Goal: Task Accomplishment & Management: Complete application form

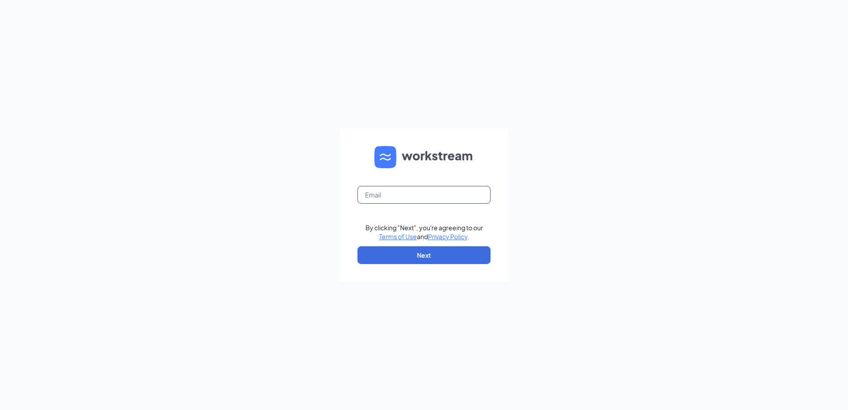
click at [410, 197] on input "text" at bounding box center [423, 195] width 133 height 18
type input "jette.colvin@oldchicagobozeman.com"
click at [409, 252] on button "Next" at bounding box center [423, 255] width 133 height 18
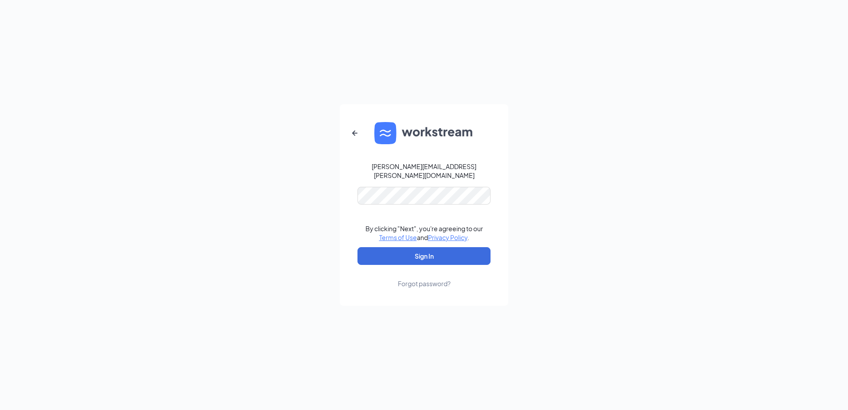
click at [590, 165] on div "jette.colvin@oldchicagobozeman.com By clicking "Next", you're agreeing to our T…" at bounding box center [424, 205] width 848 height 410
click at [448, 258] on button "Sign In" at bounding box center [423, 256] width 133 height 18
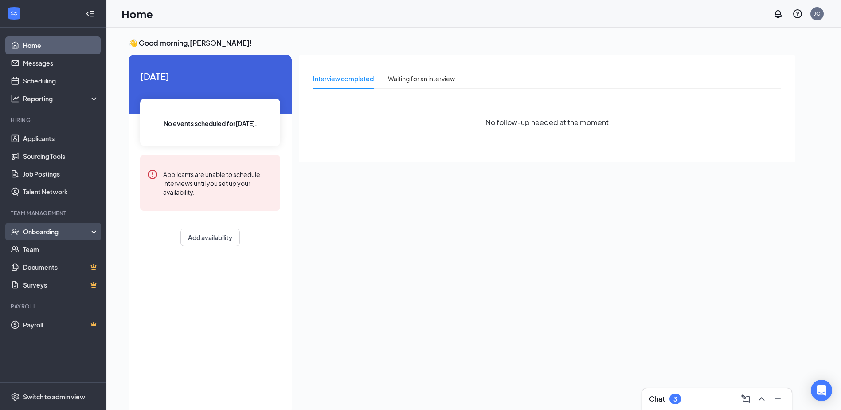
click at [32, 233] on div "Onboarding" at bounding box center [57, 231] width 68 height 9
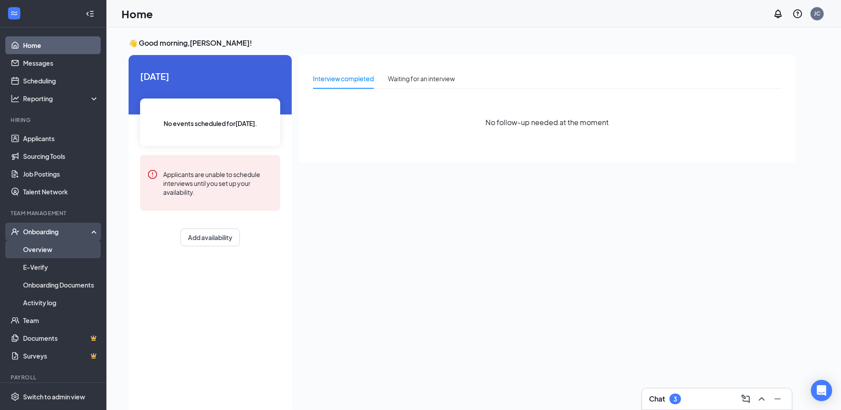
click at [32, 250] on link "Overview" at bounding box center [61, 249] width 76 height 18
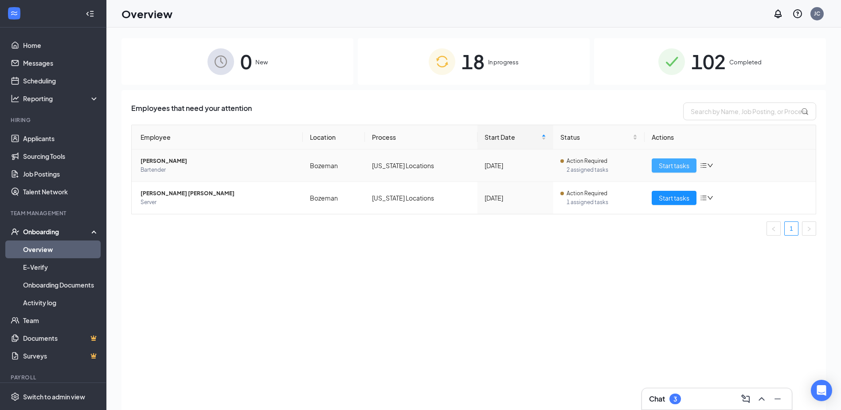
click at [676, 167] on span "Start tasks" at bounding box center [674, 165] width 31 height 10
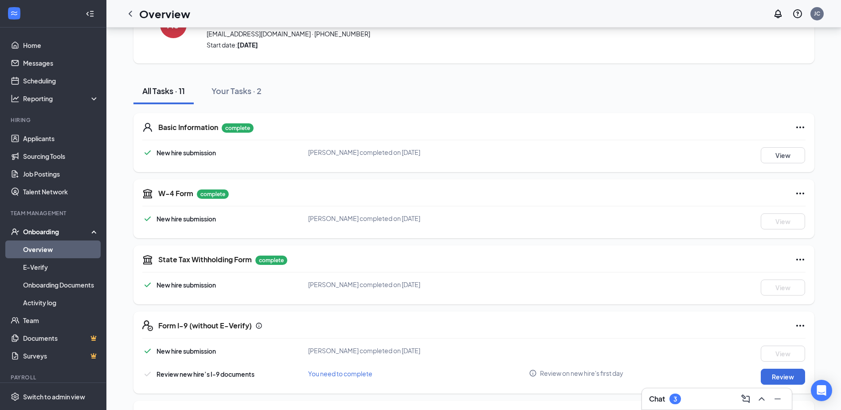
scroll to position [133, 0]
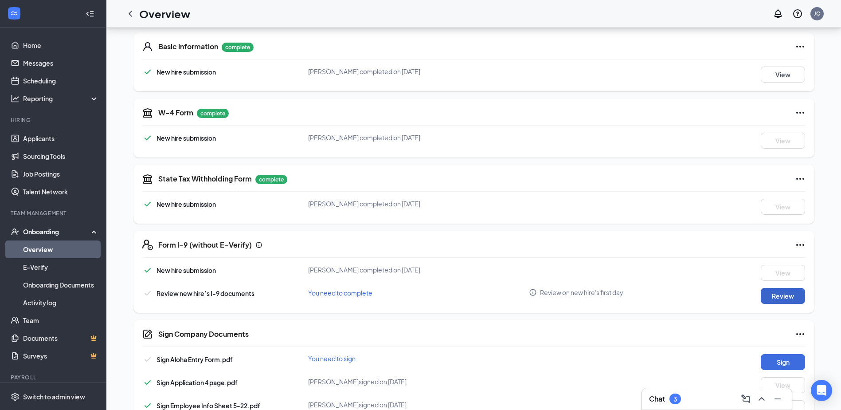
click at [774, 295] on button "Review" at bounding box center [783, 296] width 44 height 16
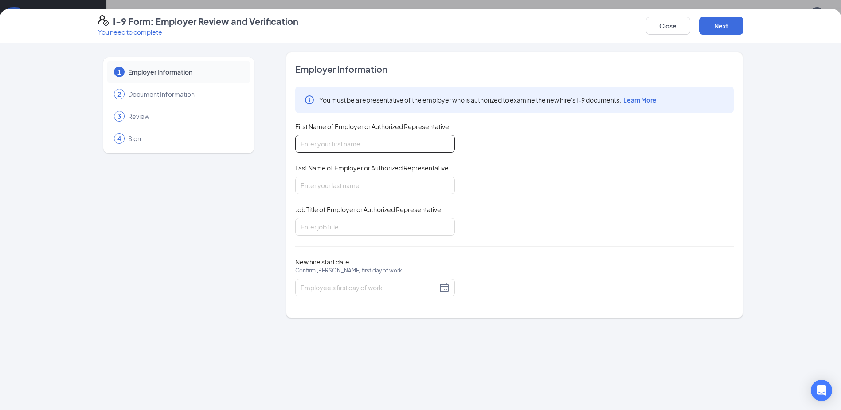
click at [405, 145] on input "First Name of Employer or Authorized Representative" at bounding box center [375, 144] width 160 height 18
type input "[PERSON_NAME]"
type input "X"
type input "[PERSON_NAME]"
type input "General Manager"
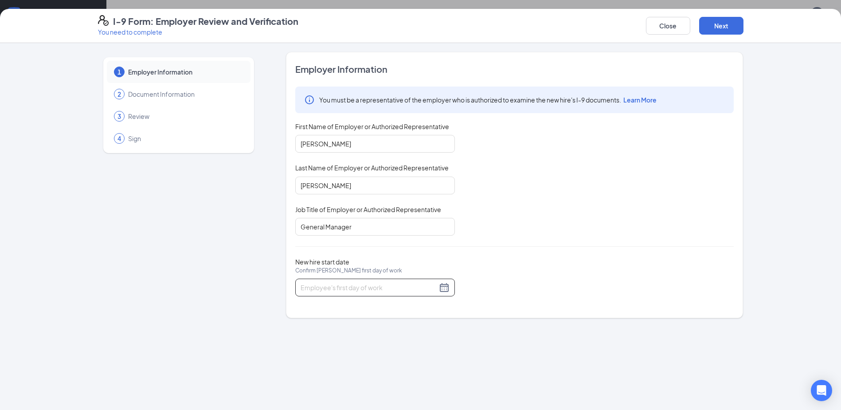
click at [446, 290] on div at bounding box center [375, 287] width 149 height 11
type input "[DATE]"
click at [386, 378] on div "22" at bounding box center [388, 379] width 11 height 11
click at [556, 275] on div "New hire start date Confirm [PERSON_NAME] first day of work [DATE]" at bounding box center [514, 277] width 438 height 39
click at [720, 29] on button "Next" at bounding box center [721, 26] width 44 height 18
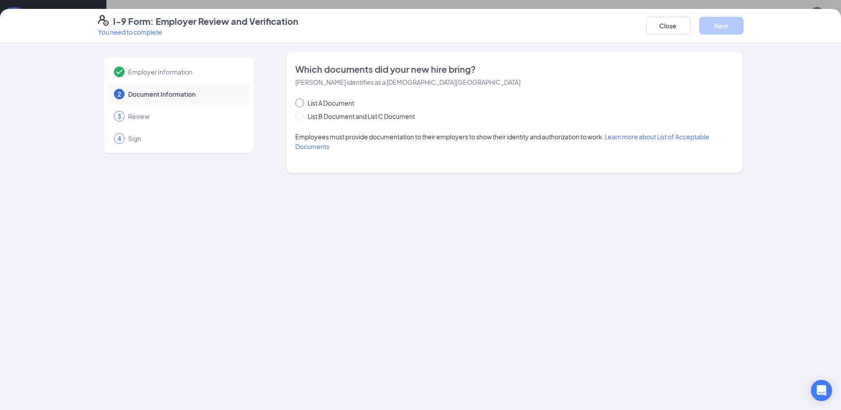
click at [300, 103] on input "List A Document" at bounding box center [298, 101] width 6 height 6
radio input "true"
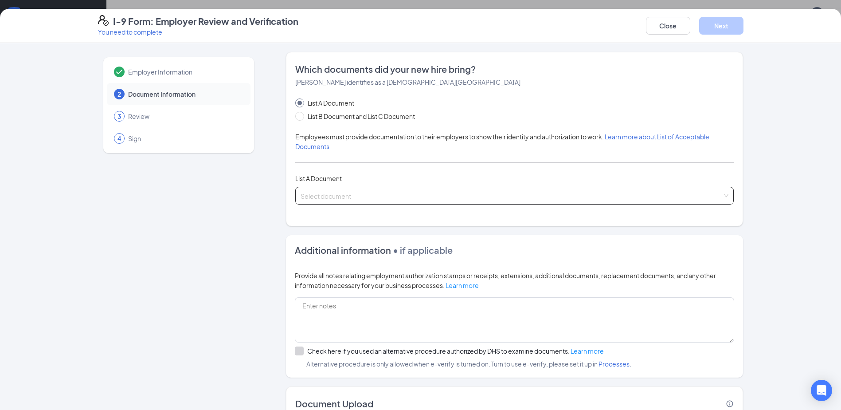
click at [348, 196] on input "search" at bounding box center [512, 193] width 422 height 13
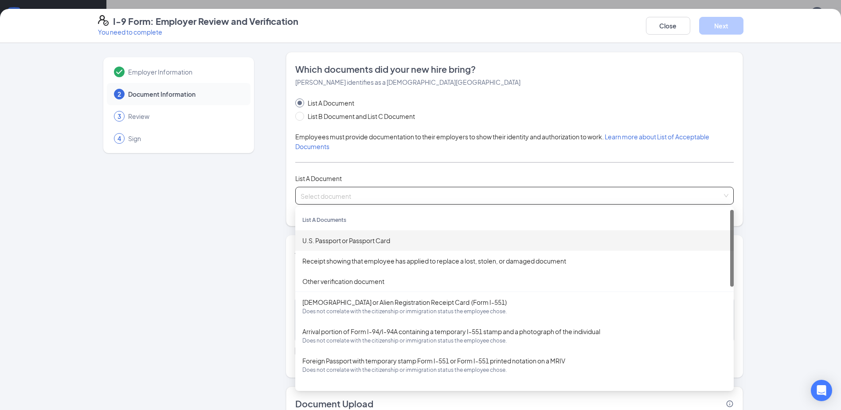
click at [364, 242] on div "U.S. Passport or Passport Card" at bounding box center [514, 240] width 424 height 10
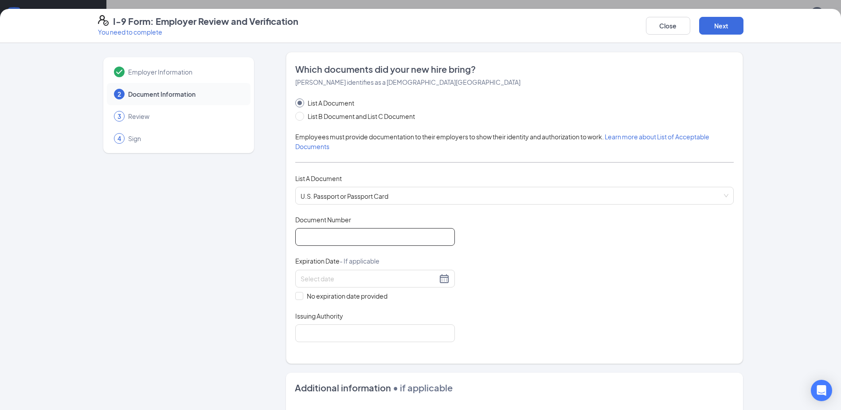
click at [362, 241] on input "Document Number" at bounding box center [375, 237] width 160 height 18
type input "A24677545"
click at [439, 281] on div at bounding box center [375, 278] width 149 height 11
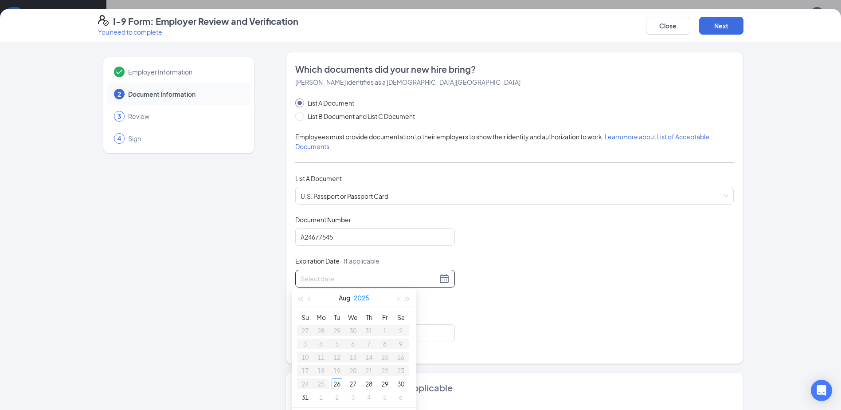
click at [363, 294] on button "2025" at bounding box center [362, 298] width 16 height 18
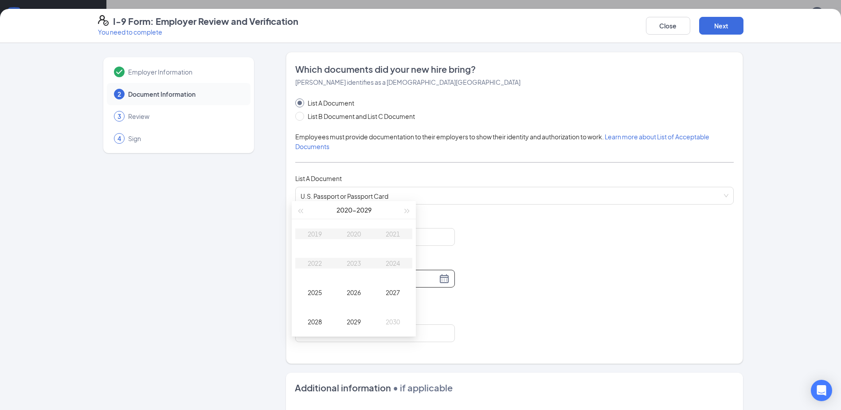
scroll to position [222, 0]
type input "[DATE]"
click at [405, 208] on span "button" at bounding box center [407, 210] width 4 height 4
click at [351, 262] on div "2033" at bounding box center [353, 262] width 27 height 11
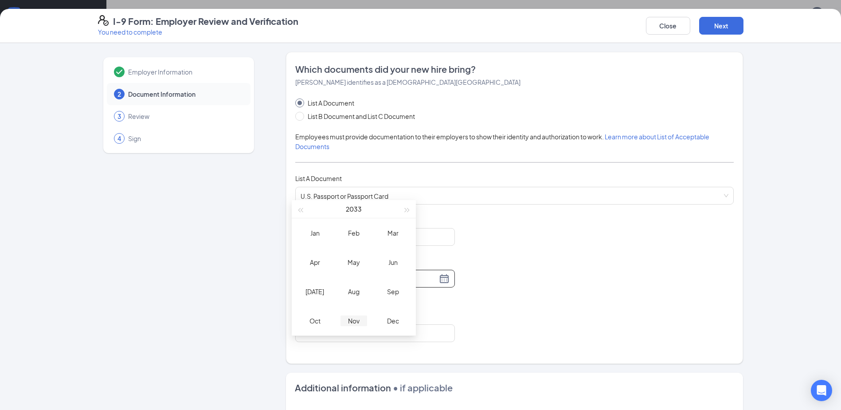
type input "[DATE]"
click at [356, 319] on div "Nov" at bounding box center [353, 320] width 27 height 11
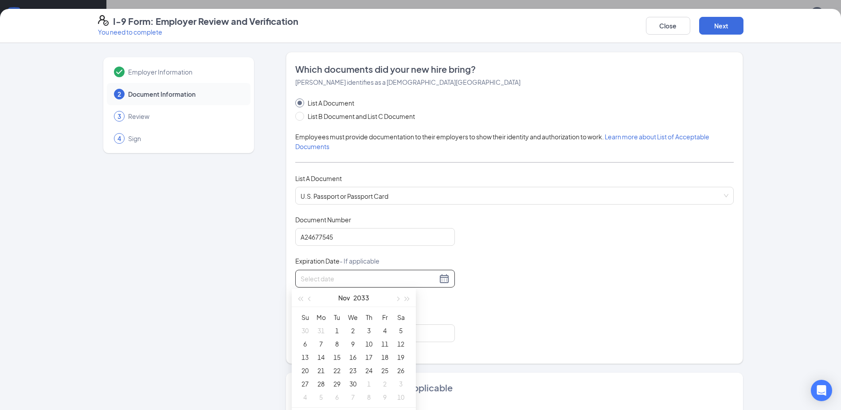
type input "[DATE]"
click at [401, 358] on div "19" at bounding box center [400, 357] width 11 height 11
click at [523, 270] on div "Document Title U.S. Passport or Passport Card Document Number [PASSPORT] Expira…" at bounding box center [514, 278] width 438 height 127
click at [345, 337] on input "Issuing Authority" at bounding box center [375, 333] width 160 height 18
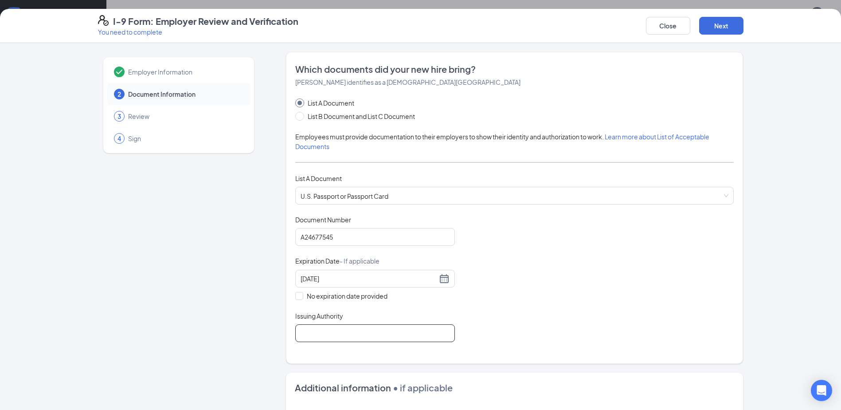
type input "[GEOGRAPHIC_DATA]"
click at [534, 269] on div "Document Title U.S. Passport or Passport Card Document Number [PASSPORT] Expira…" at bounding box center [514, 278] width 438 height 127
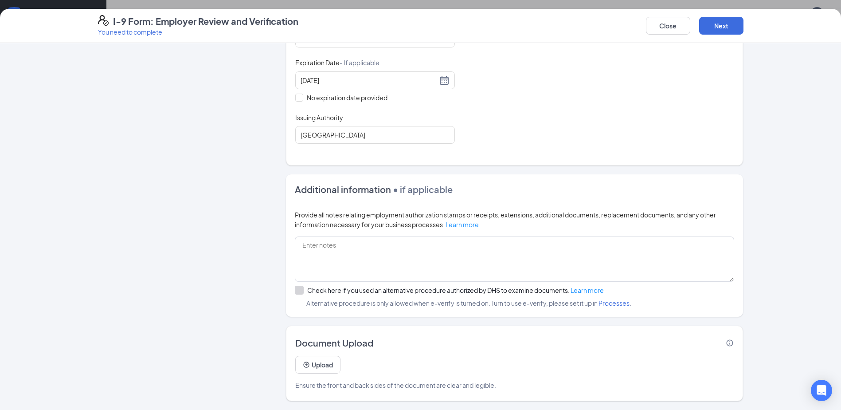
scroll to position [274, 0]
click at [735, 26] on button "Next" at bounding box center [721, 26] width 44 height 18
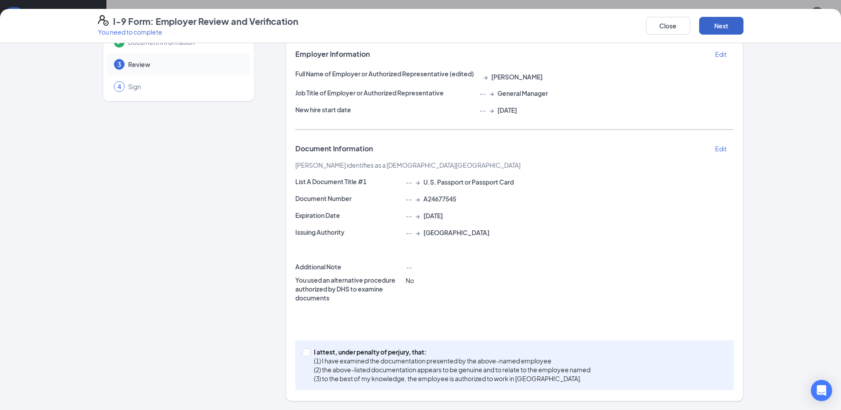
scroll to position [52, 0]
click at [303, 350] on input "I attest, under penalty of [PERSON_NAME], that: (1) I have examined the documen…" at bounding box center [305, 351] width 6 height 6
checkbox input "true"
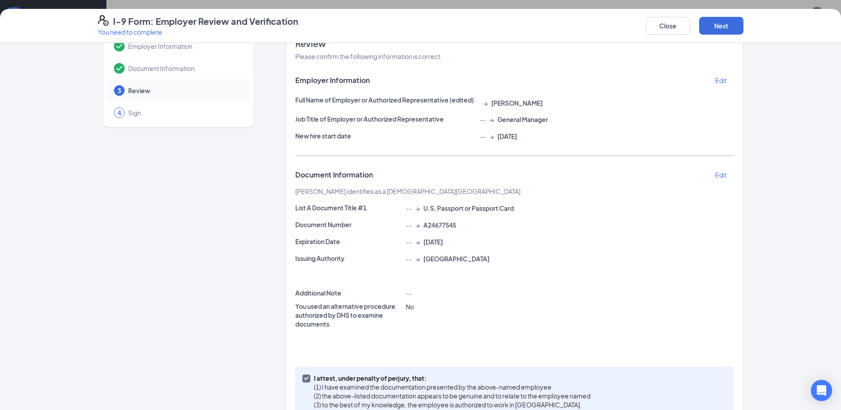
scroll to position [0, 0]
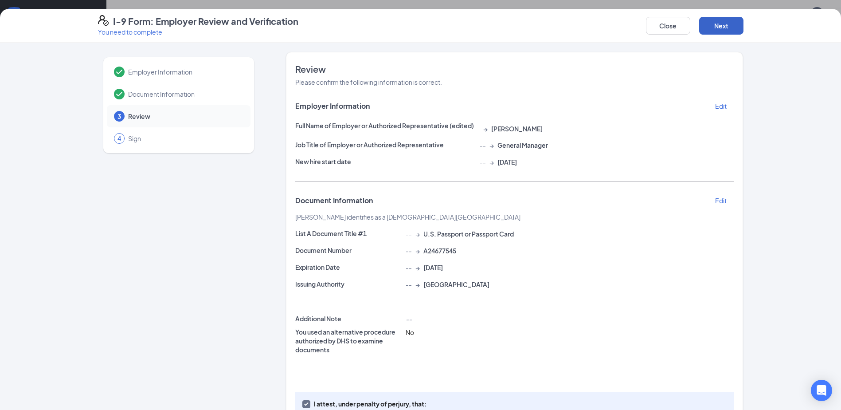
click at [722, 27] on button "Next" at bounding box center [721, 26] width 44 height 18
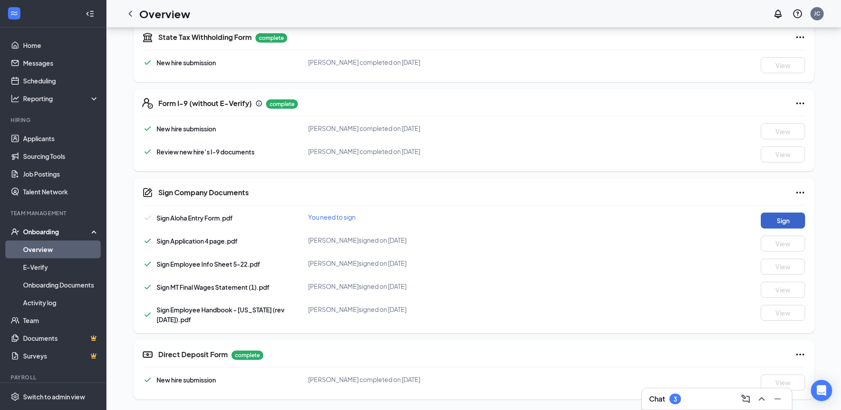
click at [790, 221] on button "Sign" at bounding box center [783, 220] width 44 height 16
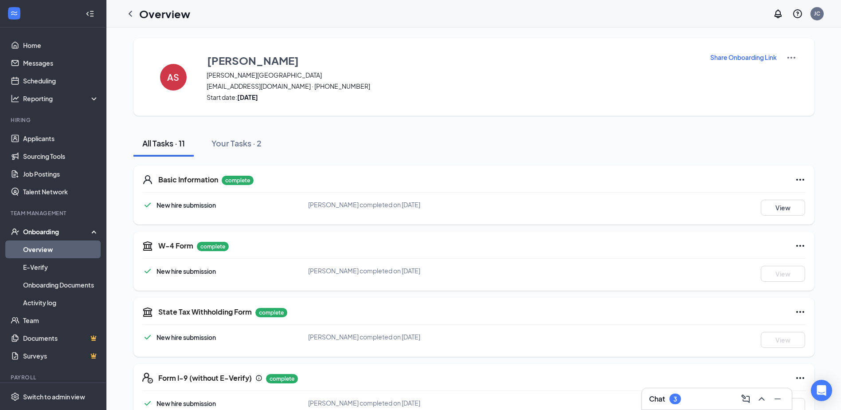
click at [51, 248] on link "Overview" at bounding box center [61, 249] width 76 height 18
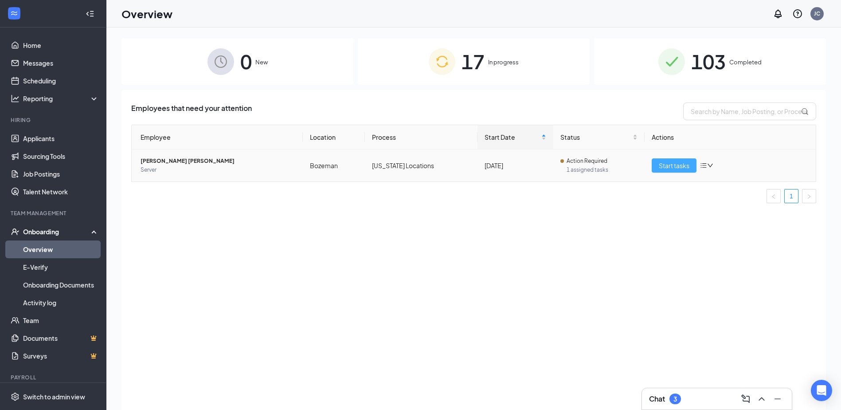
click at [689, 162] on span "Start tasks" at bounding box center [674, 165] width 31 height 10
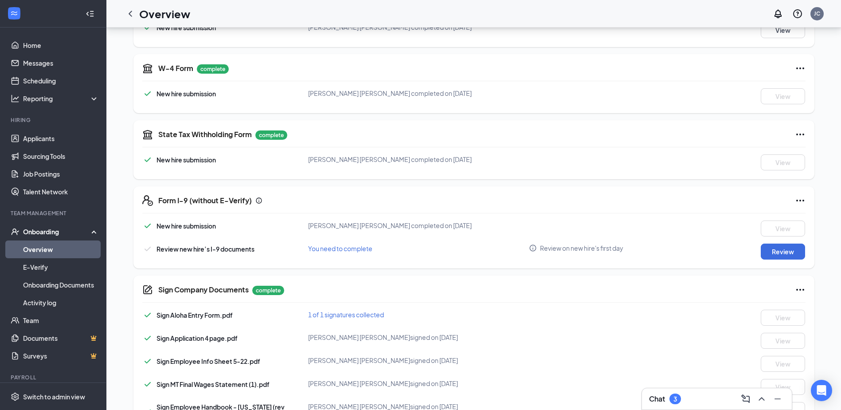
scroll to position [222, 0]
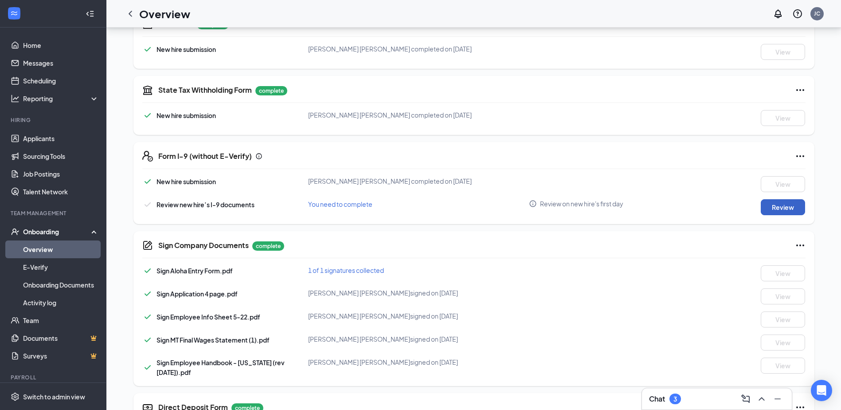
click at [776, 215] on button "Review" at bounding box center [783, 207] width 44 height 16
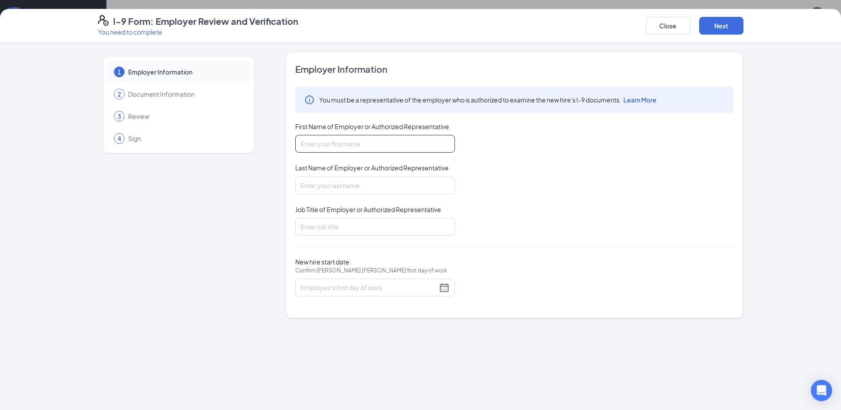
click at [361, 135] on input "First Name of Employer or Authorized Representative" at bounding box center [375, 144] width 160 height 18
type input "[PERSON_NAME]"
type input "General Manager"
click at [446, 288] on div at bounding box center [375, 287] width 149 height 11
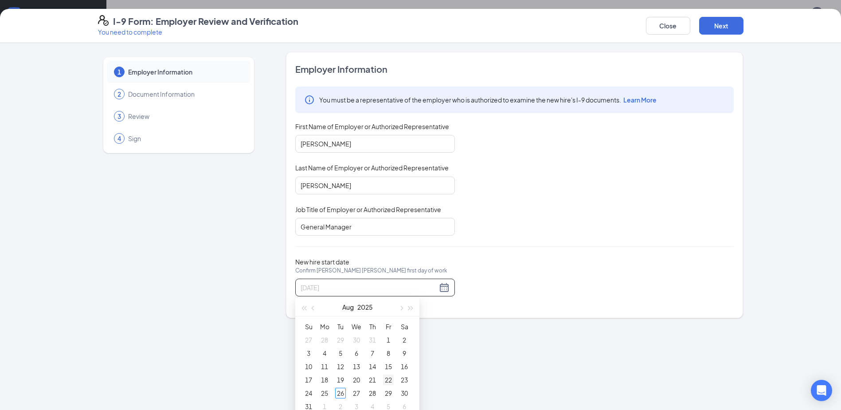
type input "[DATE]"
click at [391, 380] on div "22" at bounding box center [388, 379] width 11 height 11
click at [579, 254] on div "Employer Information You must be a representative of the employer who is author…" at bounding box center [514, 185] width 438 height 244
click at [731, 26] on button "Next" at bounding box center [721, 26] width 44 height 18
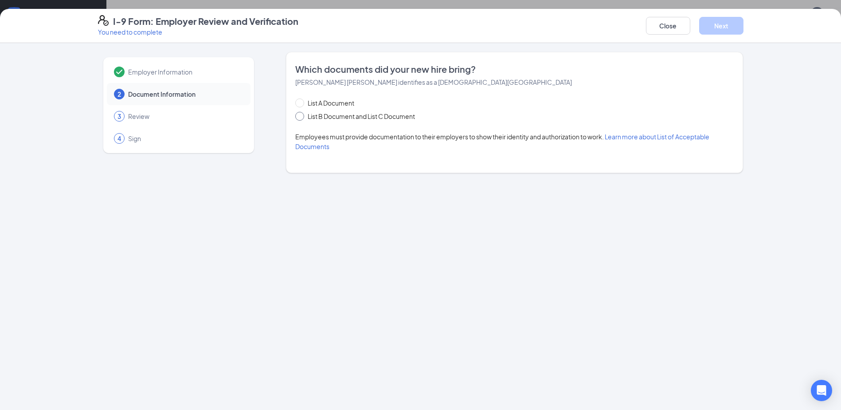
click at [301, 119] on span at bounding box center [299, 116] width 9 height 9
click at [301, 118] on input "List B Document and List C Document" at bounding box center [298, 115] width 6 height 6
radio input "true"
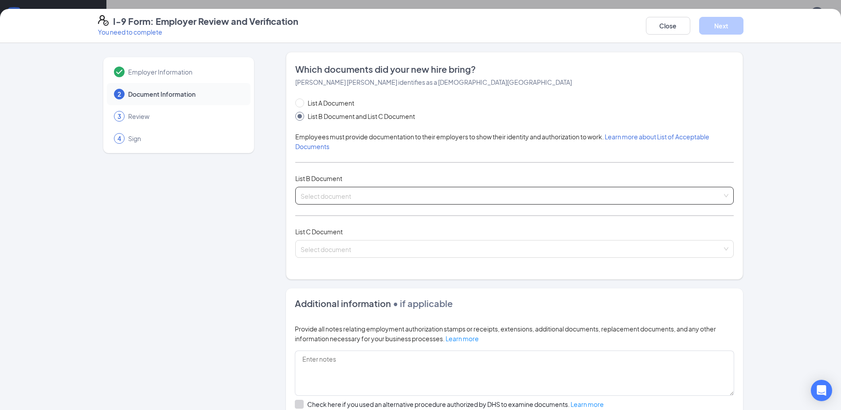
click at [324, 200] on span at bounding box center [512, 195] width 422 height 17
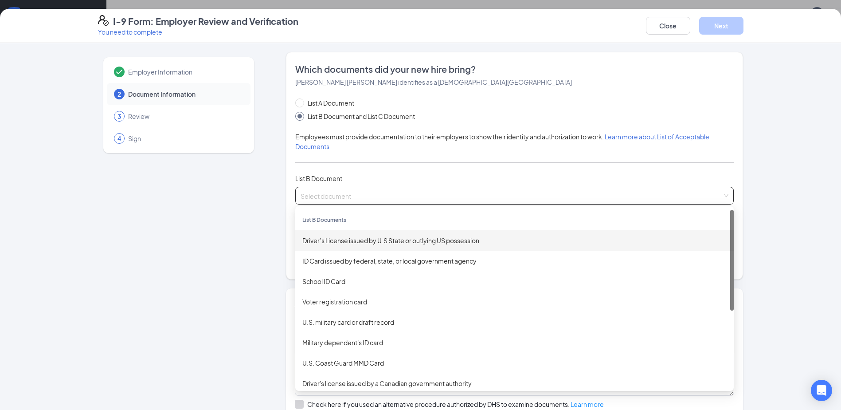
click at [342, 242] on div "Driver’s License issued by U.S State or outlying US possession" at bounding box center [514, 240] width 424 height 10
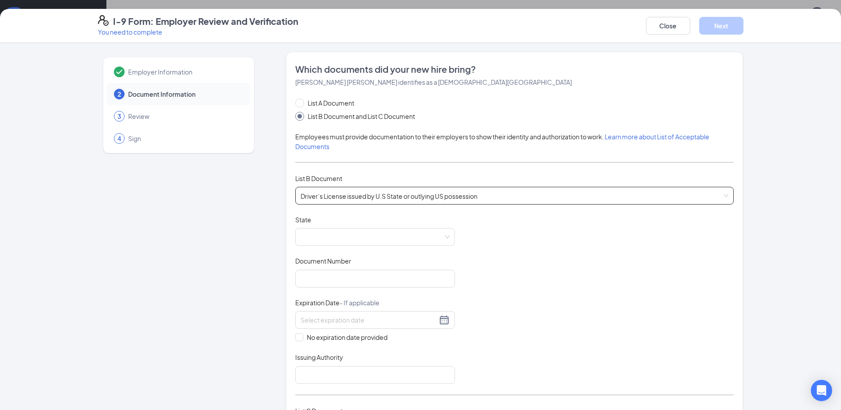
click at [342, 242] on span at bounding box center [375, 236] width 149 height 17
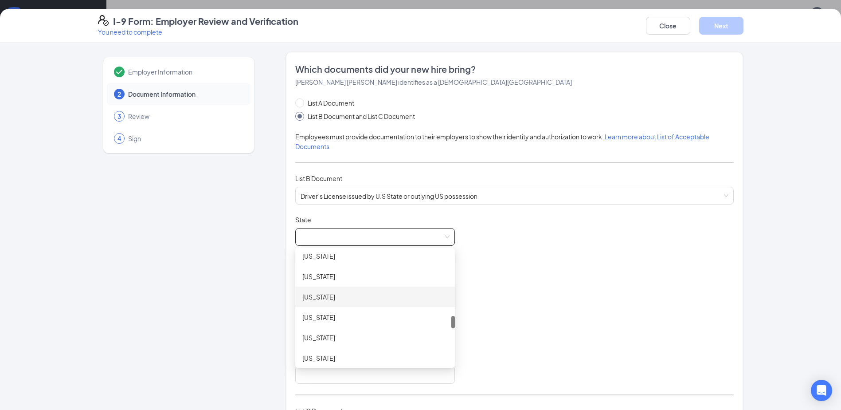
scroll to position [532, 0]
click at [395, 302] on div "[US_STATE]" at bounding box center [374, 300] width 145 height 10
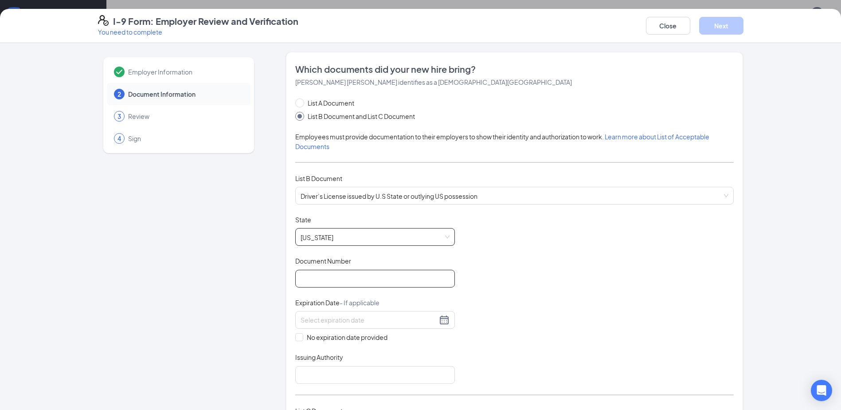
click at [382, 276] on input "Document Number" at bounding box center [375, 279] width 160 height 18
type input "AAA0000778199"
click at [439, 323] on div at bounding box center [375, 319] width 149 height 11
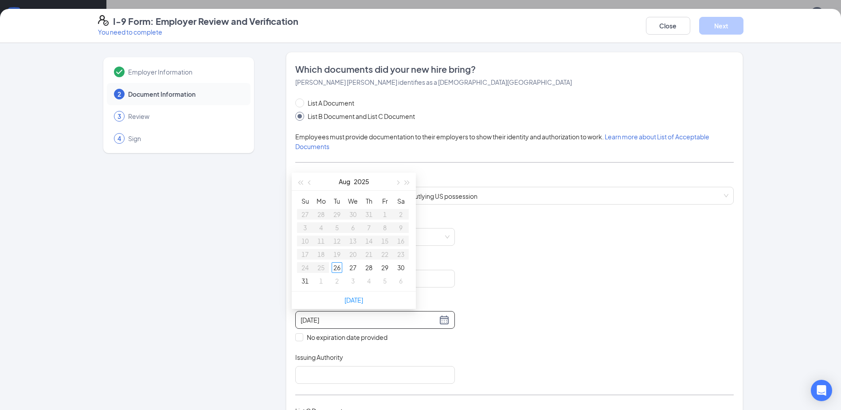
type input "[DATE]"
click at [361, 182] on button "2025" at bounding box center [362, 181] width 16 height 18
type input "[DATE]"
click at [327, 292] on div "2028" at bounding box center [314, 294] width 27 height 11
type input "[DATE]"
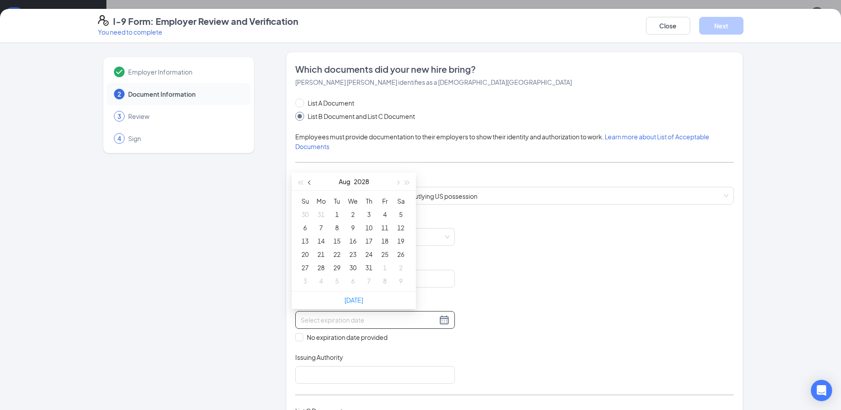
click at [309, 183] on span "button" at bounding box center [310, 182] width 4 height 4
type input "[DATE]"
click at [337, 266] on div "25" at bounding box center [337, 267] width 11 height 11
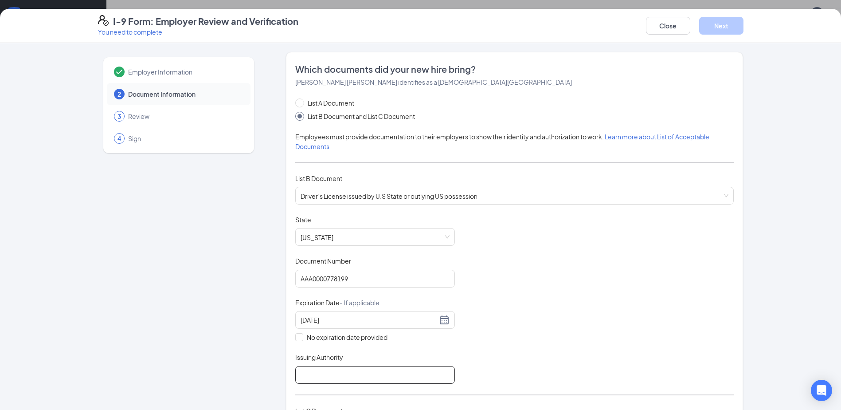
click at [363, 373] on input "Issuing Authority" at bounding box center [375, 375] width 160 height 18
type input "[US_STATE]"
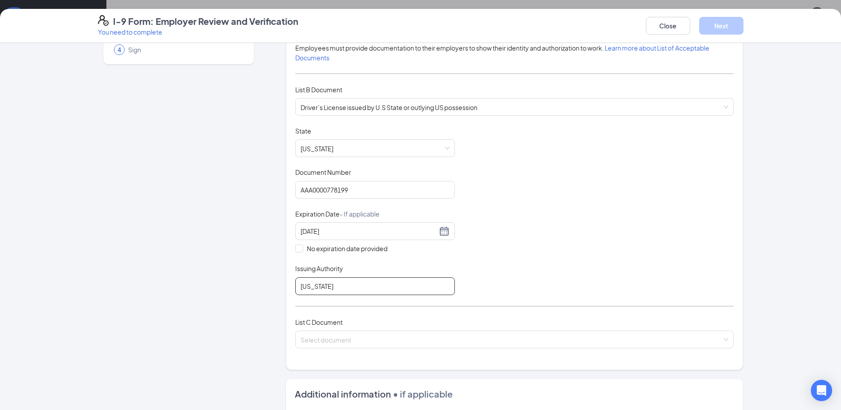
scroll to position [133, 0]
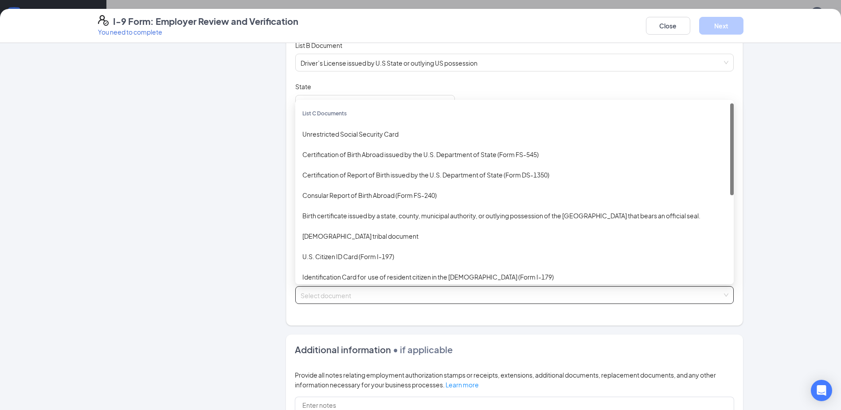
click at [434, 301] on span at bounding box center [512, 294] width 422 height 17
click at [436, 218] on div "Birth certificate issued by a state, county, municipal authority, or outlying p…" at bounding box center [514, 216] width 424 height 10
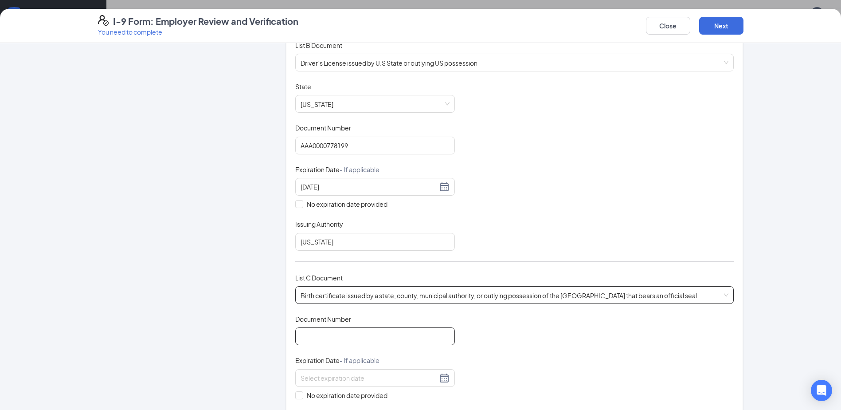
click at [313, 337] on input "Document Number" at bounding box center [375, 336] width 160 height 18
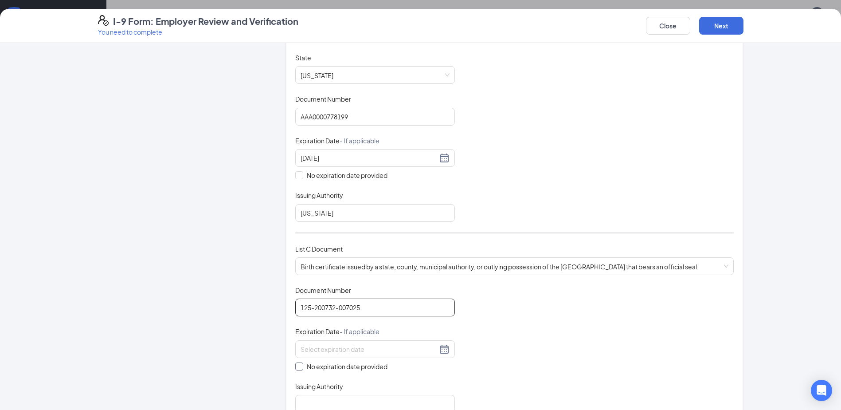
scroll to position [177, 0]
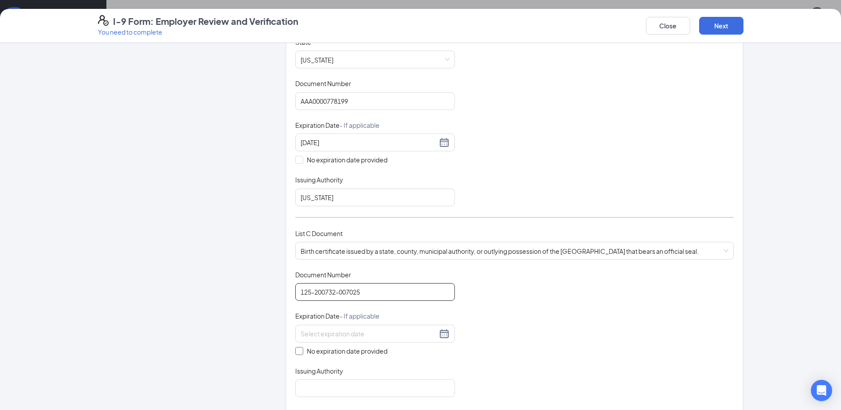
type input "125-200732-007025"
click at [295, 349] on input "No expiration date provided" at bounding box center [298, 350] width 6 height 6
checkbox input "true"
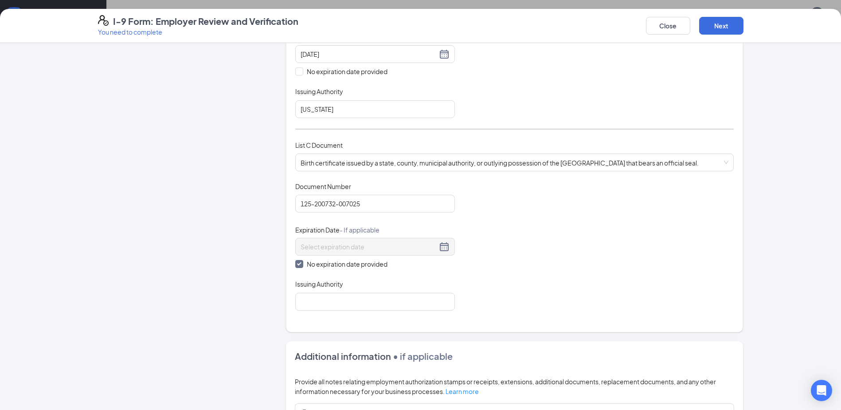
scroll to position [266, 0]
click at [329, 303] on input "Issuing Authority" at bounding box center [375, 301] width 160 height 18
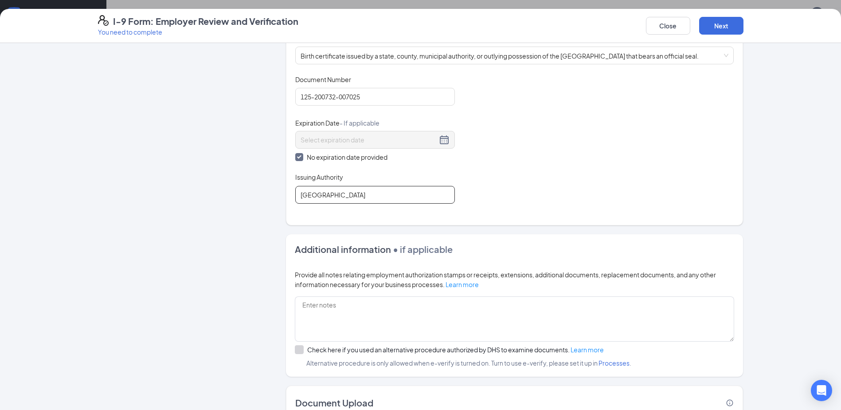
scroll to position [432, 0]
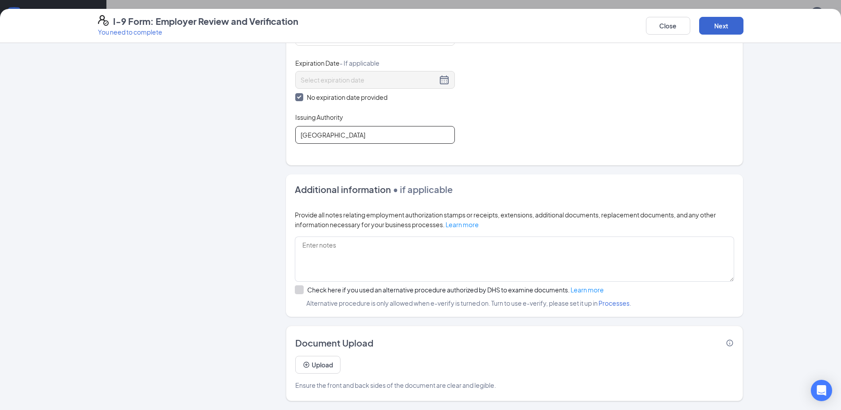
type input "[GEOGRAPHIC_DATA]"
click at [715, 27] on button "Next" at bounding box center [721, 26] width 44 height 18
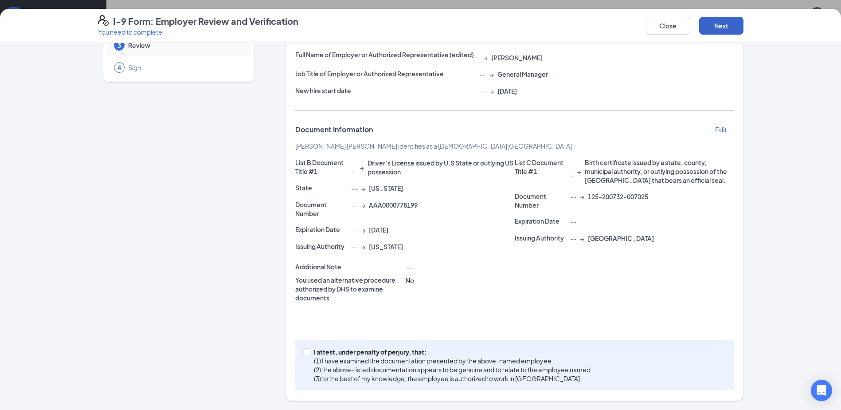
click at [715, 27] on button "Next" at bounding box center [721, 26] width 44 height 18
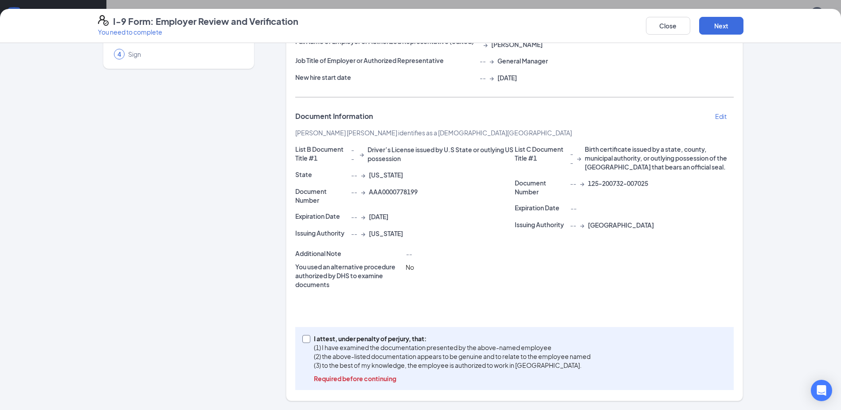
click at [303, 338] on input "I attest, under penalty of [PERSON_NAME], that: (1) I have examined the documen…" at bounding box center [305, 338] width 6 height 6
checkbox input "true"
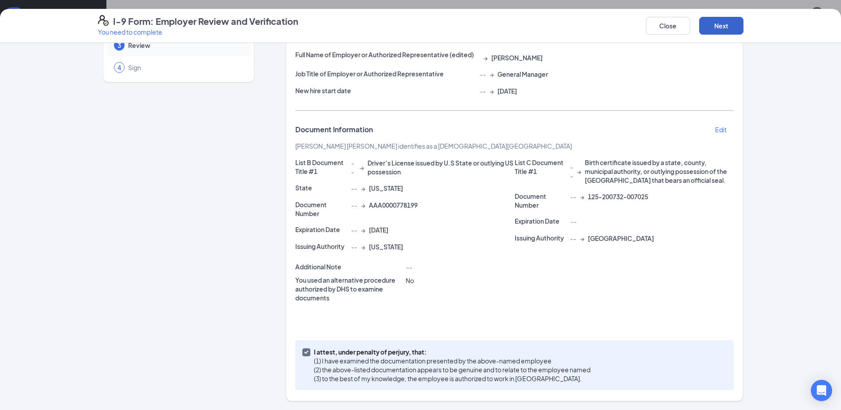
click at [719, 27] on button "Next" at bounding box center [721, 26] width 44 height 18
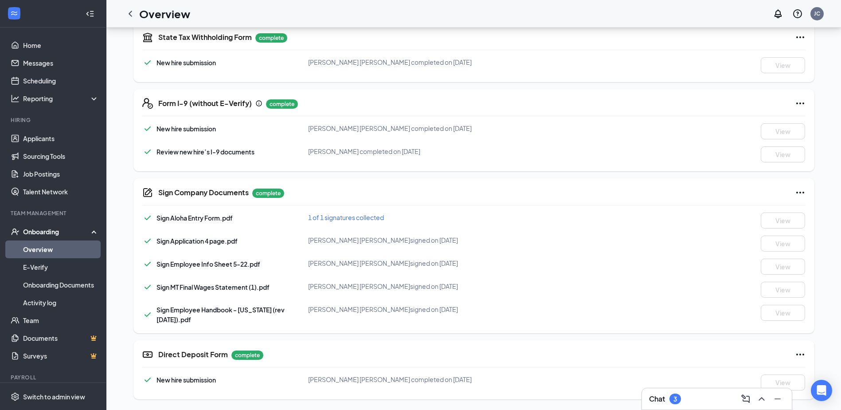
scroll to position [0, 0]
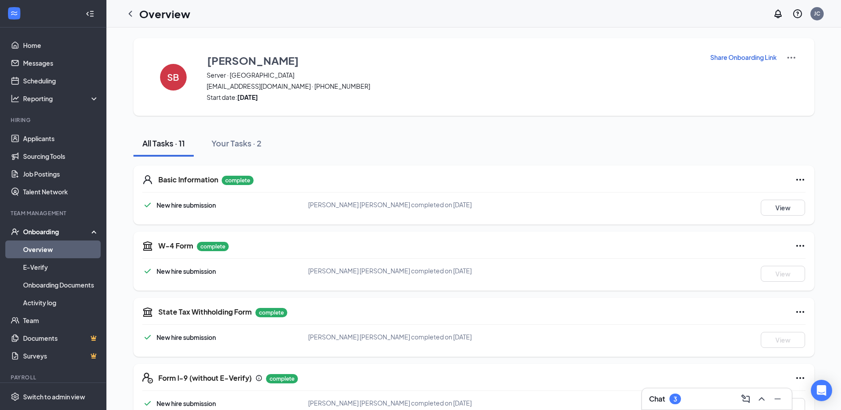
click at [48, 248] on link "Overview" at bounding box center [61, 249] width 76 height 18
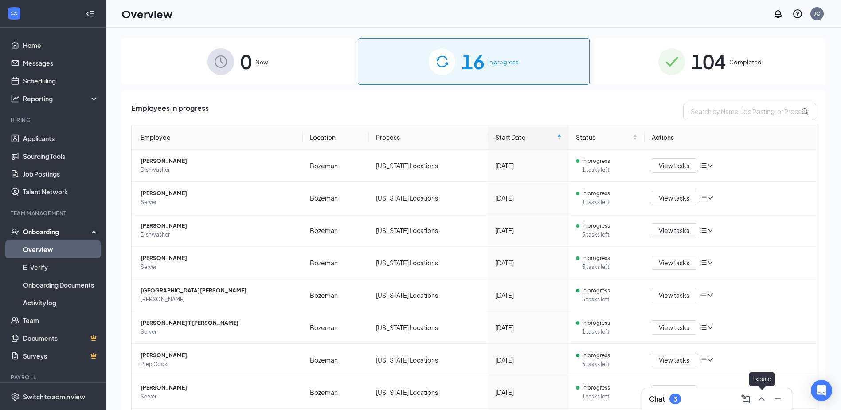
click at [763, 393] on button at bounding box center [762, 398] width 14 height 14
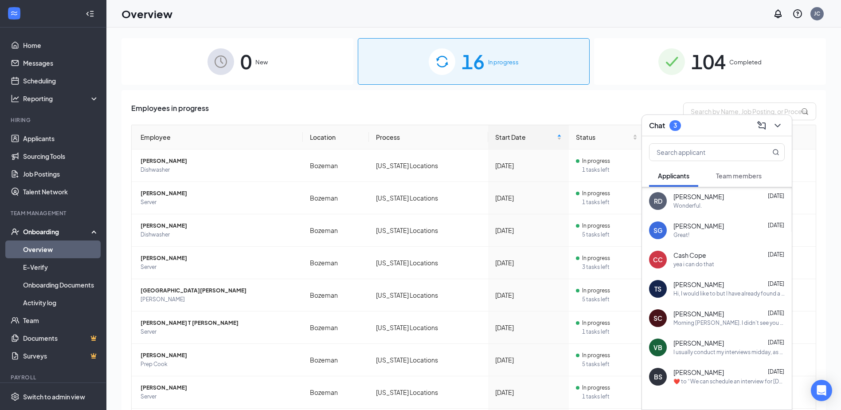
scroll to position [115, 0]
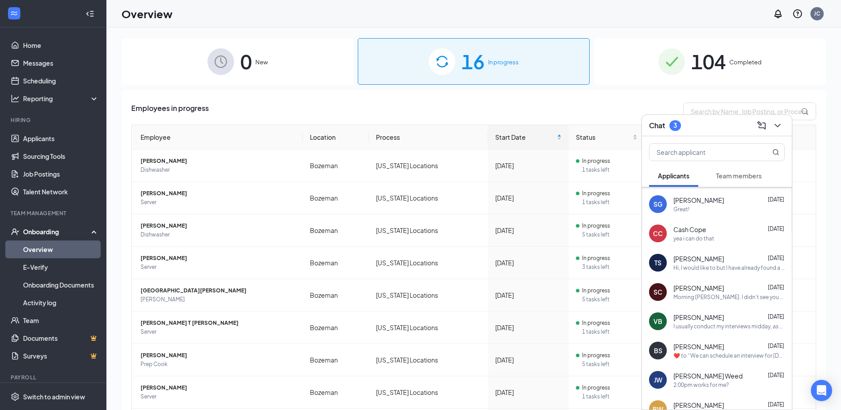
click at [712, 348] on span "[PERSON_NAME]" at bounding box center [698, 346] width 51 height 9
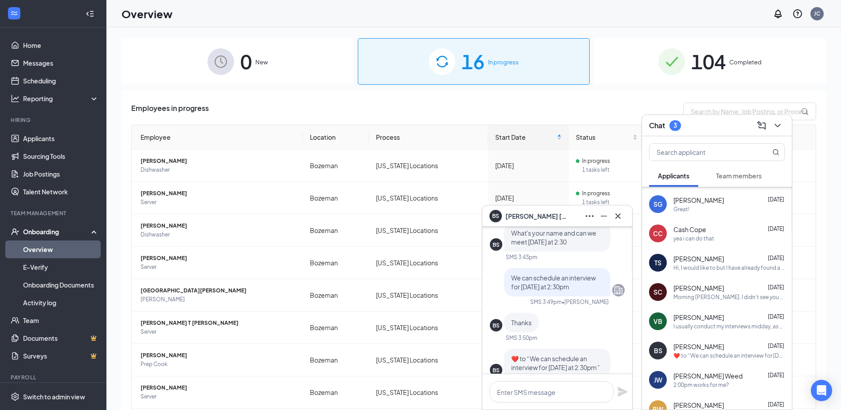
scroll to position [0, 0]
